Goal: Complete application form

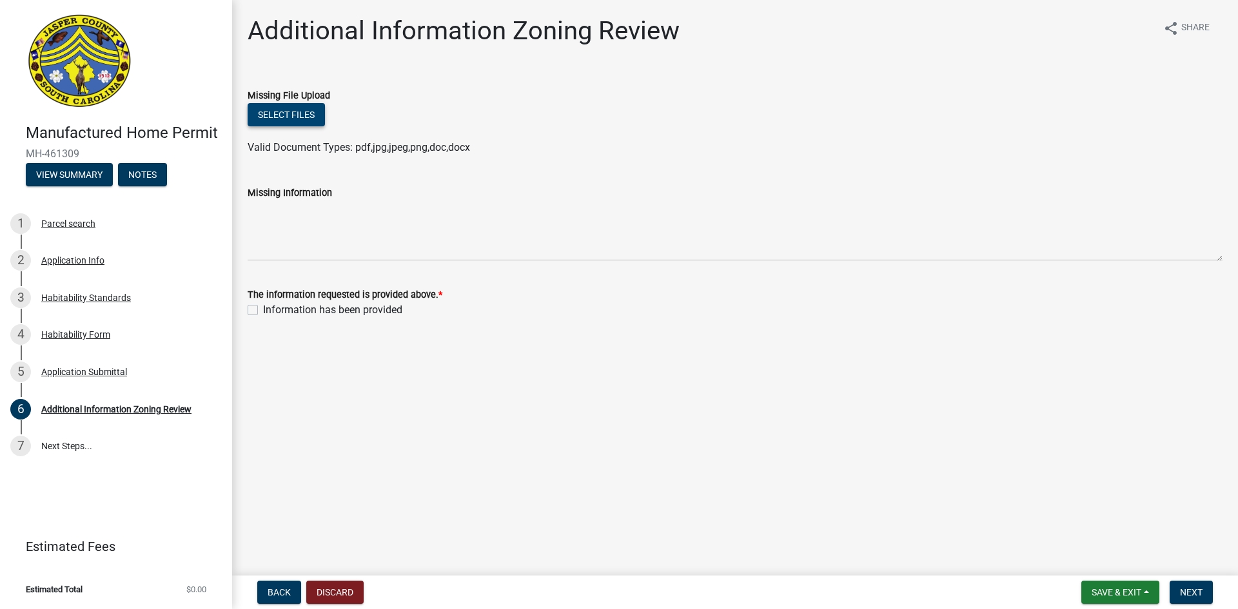
click at [286, 106] on button "Select files" at bounding box center [286, 114] width 77 height 23
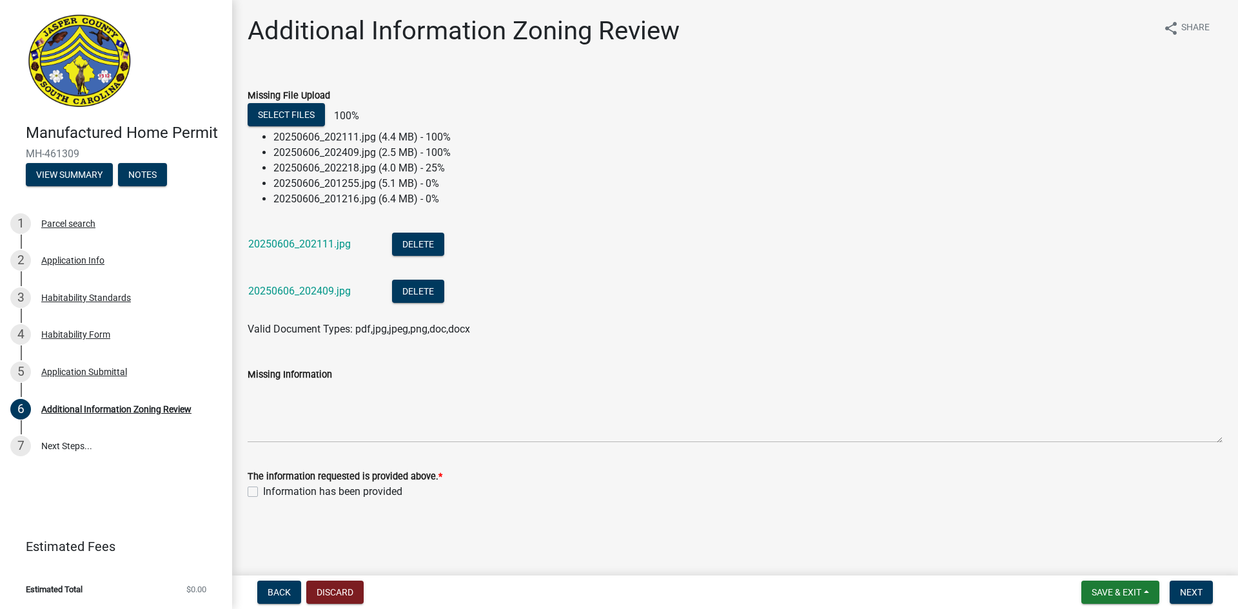
click at [263, 491] on label "Information has been provided" at bounding box center [332, 491] width 139 height 15
click at [263, 491] on input "Information has been provided" at bounding box center [267, 488] width 8 height 8
checkbox input "true"
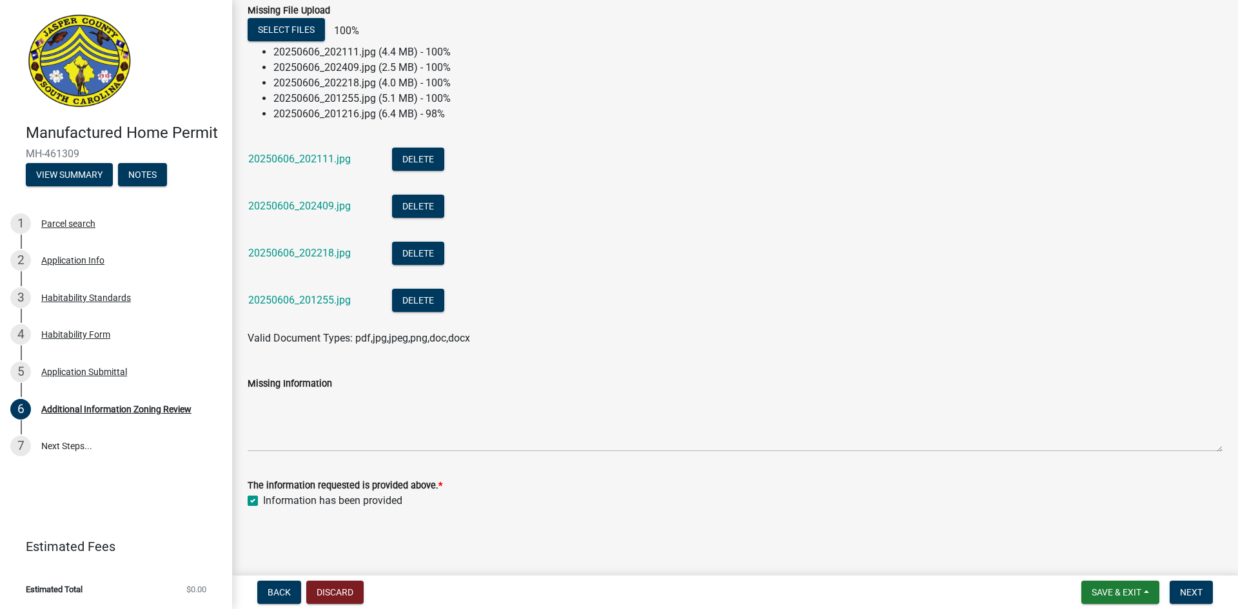
scroll to position [44, 0]
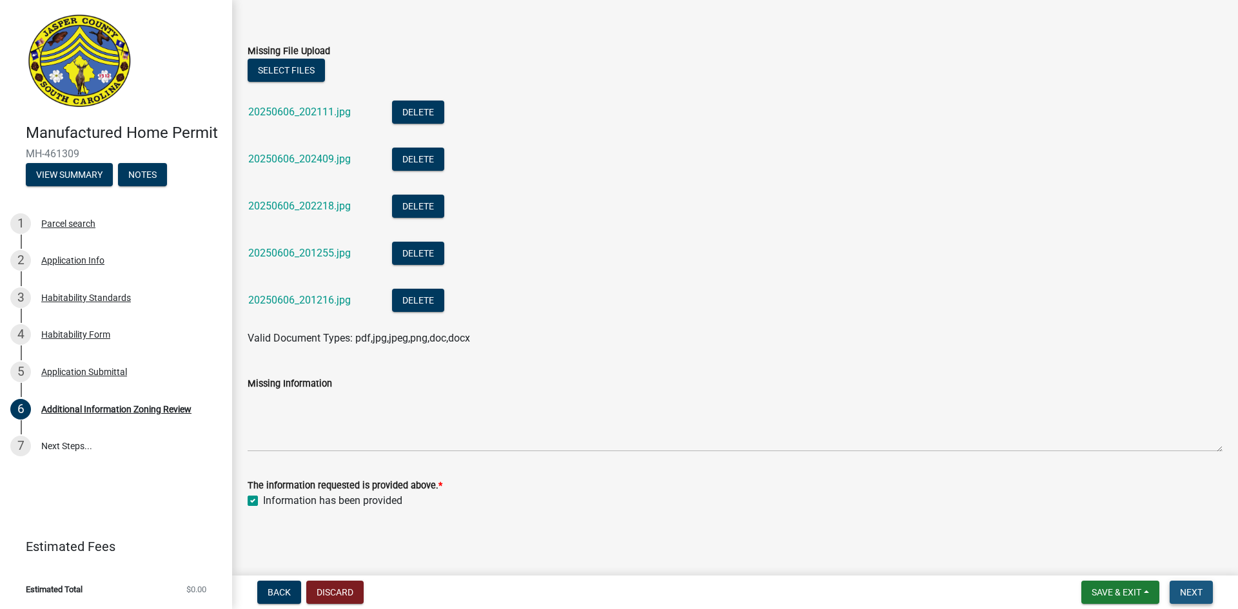
click at [1195, 599] on button "Next" at bounding box center [1190, 592] width 43 height 23
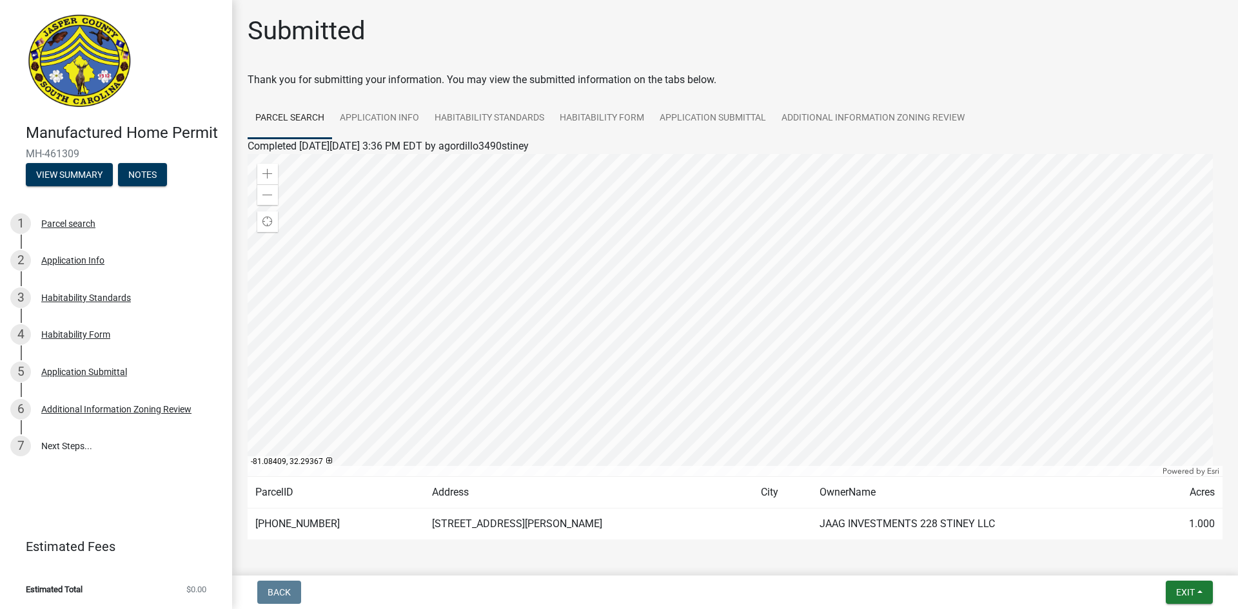
click at [776, 74] on div "Thank you for submitting your information. You may view the submitted informati…" at bounding box center [735, 79] width 975 height 15
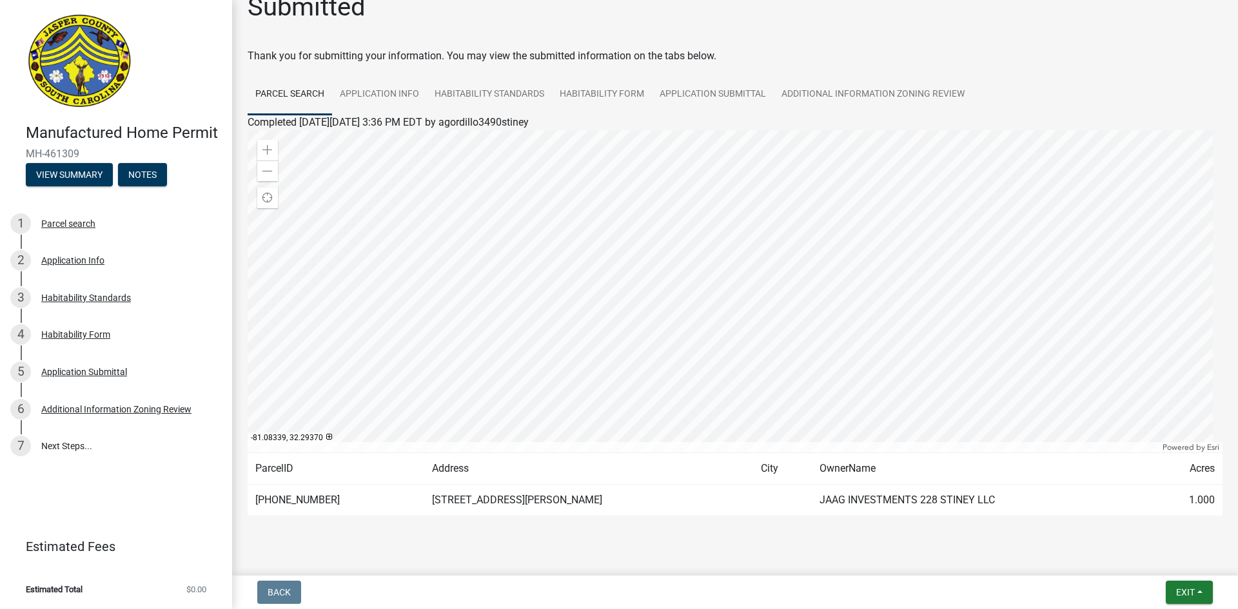
scroll to position [45, 0]
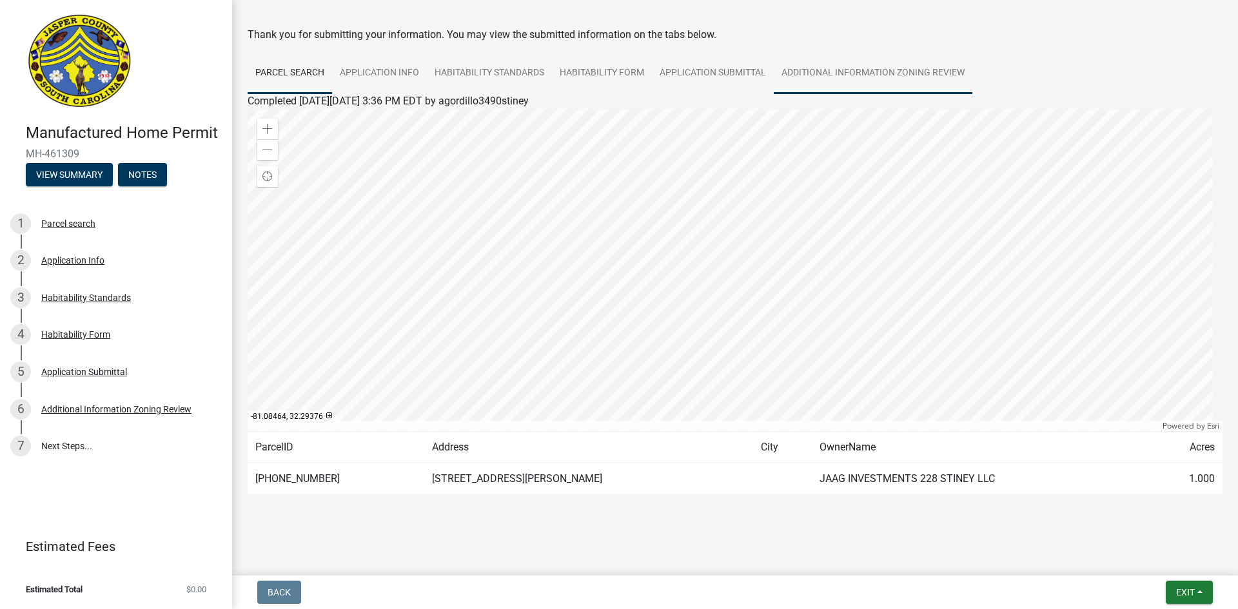
click at [961, 79] on link "Additional Information Zoning Review" at bounding box center [873, 73] width 199 height 41
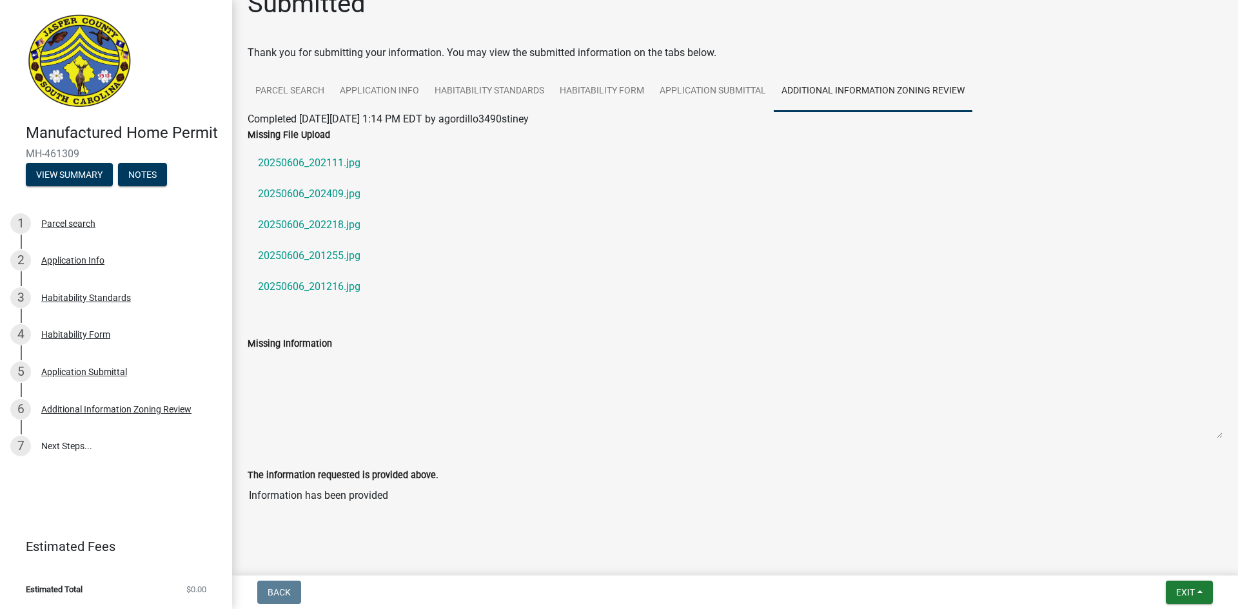
scroll to position [41, 0]
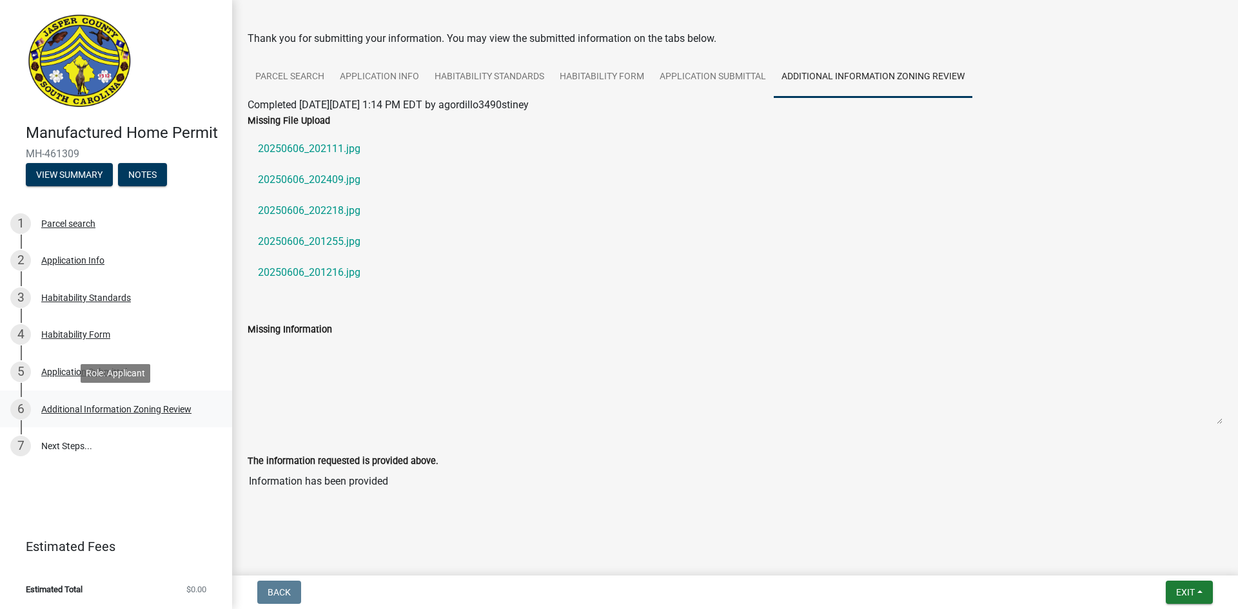
click at [109, 413] on div "Additional Information Zoning Review" at bounding box center [116, 409] width 150 height 9
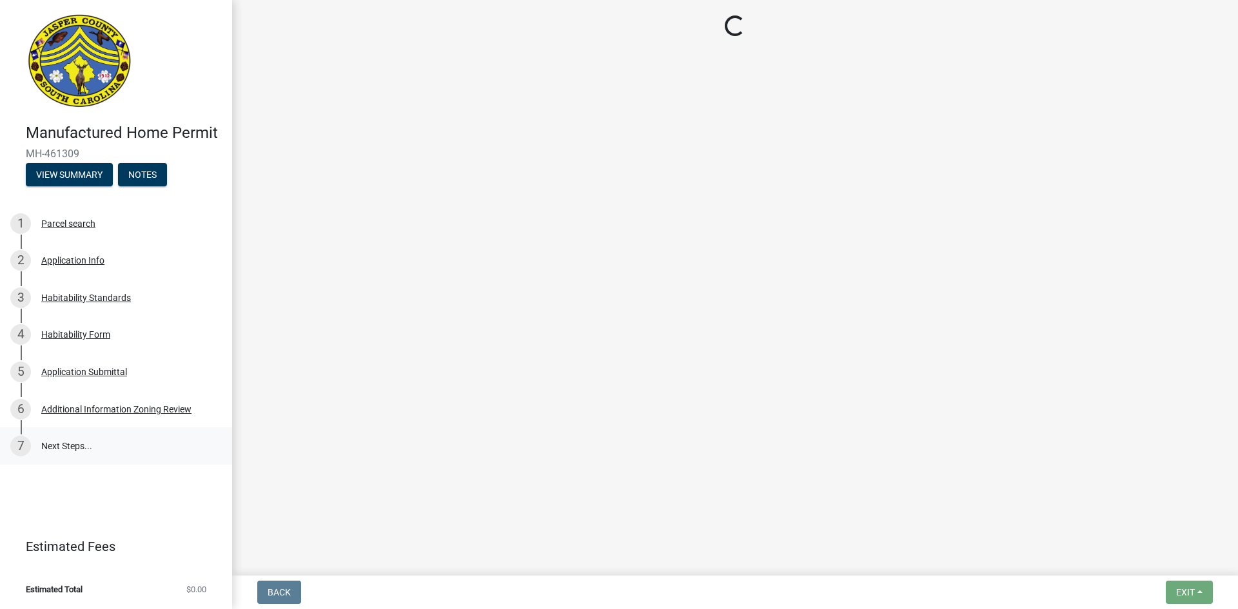
click at [67, 448] on link "7 Next Steps..." at bounding box center [116, 445] width 232 height 37
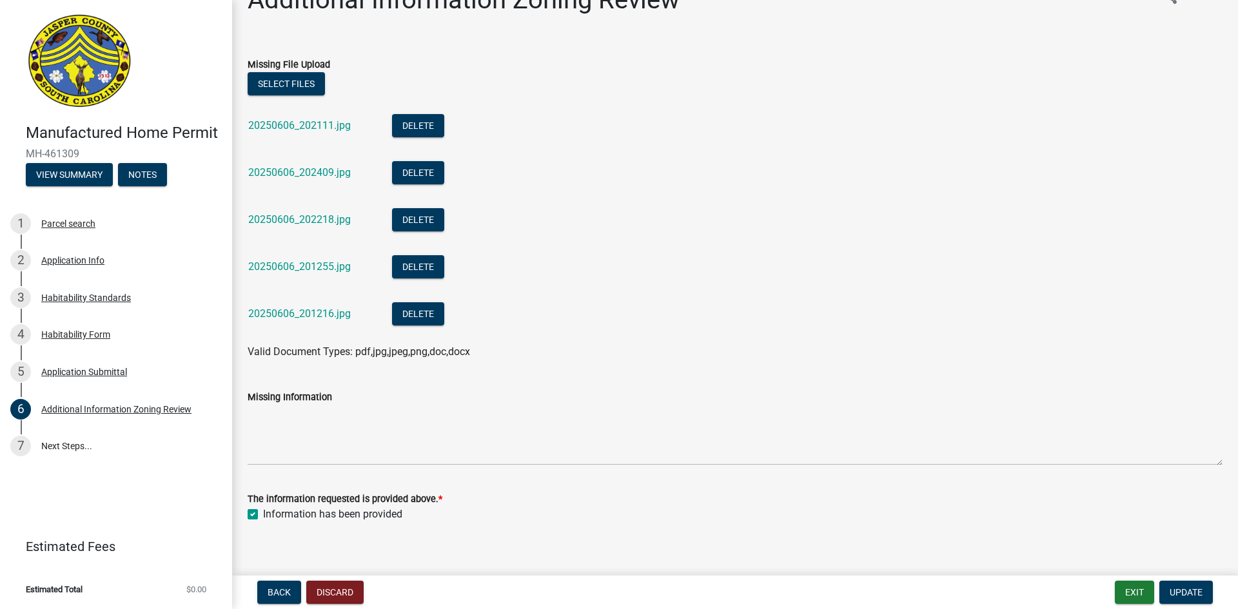
scroll to position [44, 0]
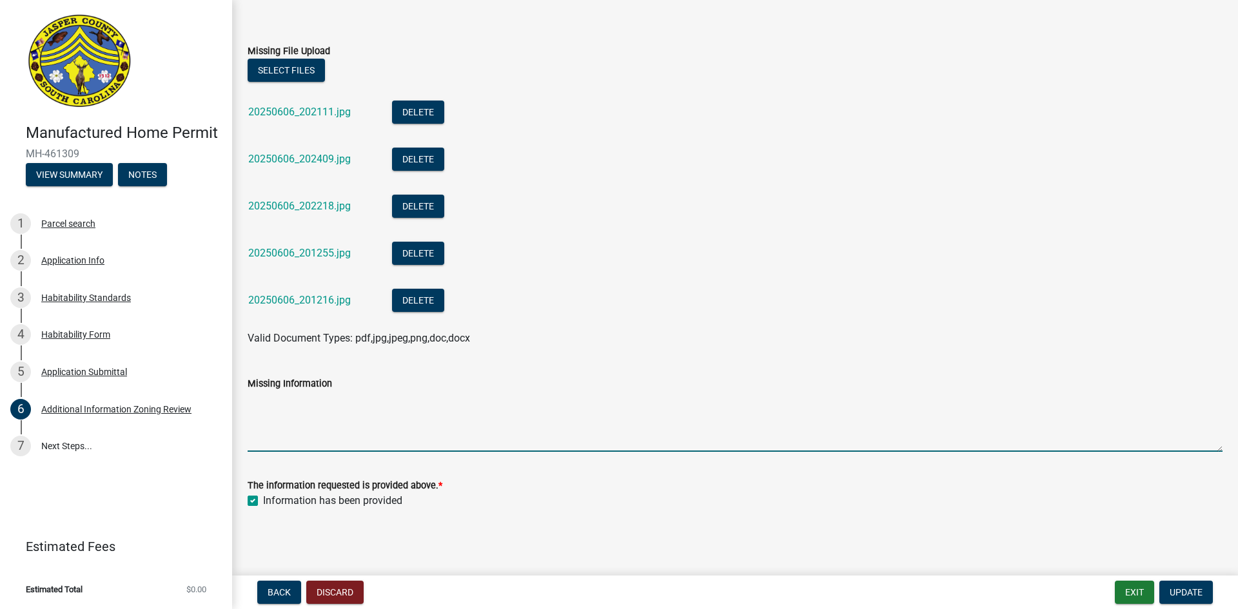
drag, startPoint x: 367, startPoint y: 413, endPoint x: 774, endPoint y: 440, distance: 408.3
click at [384, 411] on textarea "Missing Information" at bounding box center [735, 421] width 975 height 61
click at [1191, 599] on button "Update" at bounding box center [1186, 592] width 54 height 23
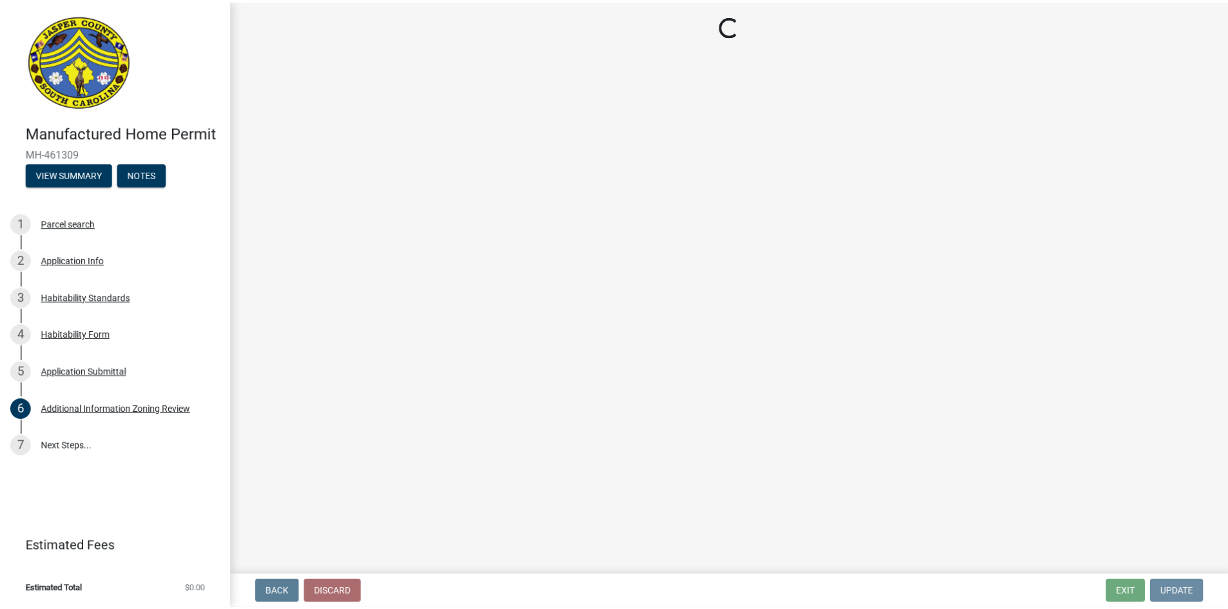
scroll to position [0, 0]
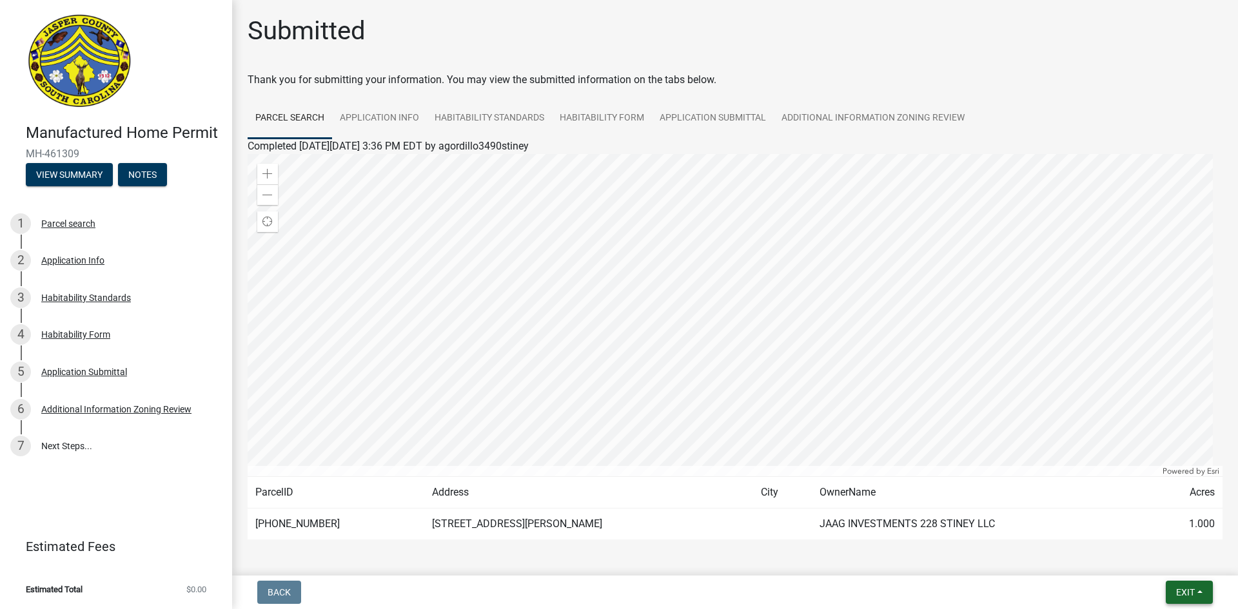
click at [1198, 592] on button "Exit" at bounding box center [1189, 592] width 47 height 23
click at [1142, 572] on button "Save & Exit" at bounding box center [1160, 558] width 103 height 31
